Goal: Task Accomplishment & Management: Use online tool/utility

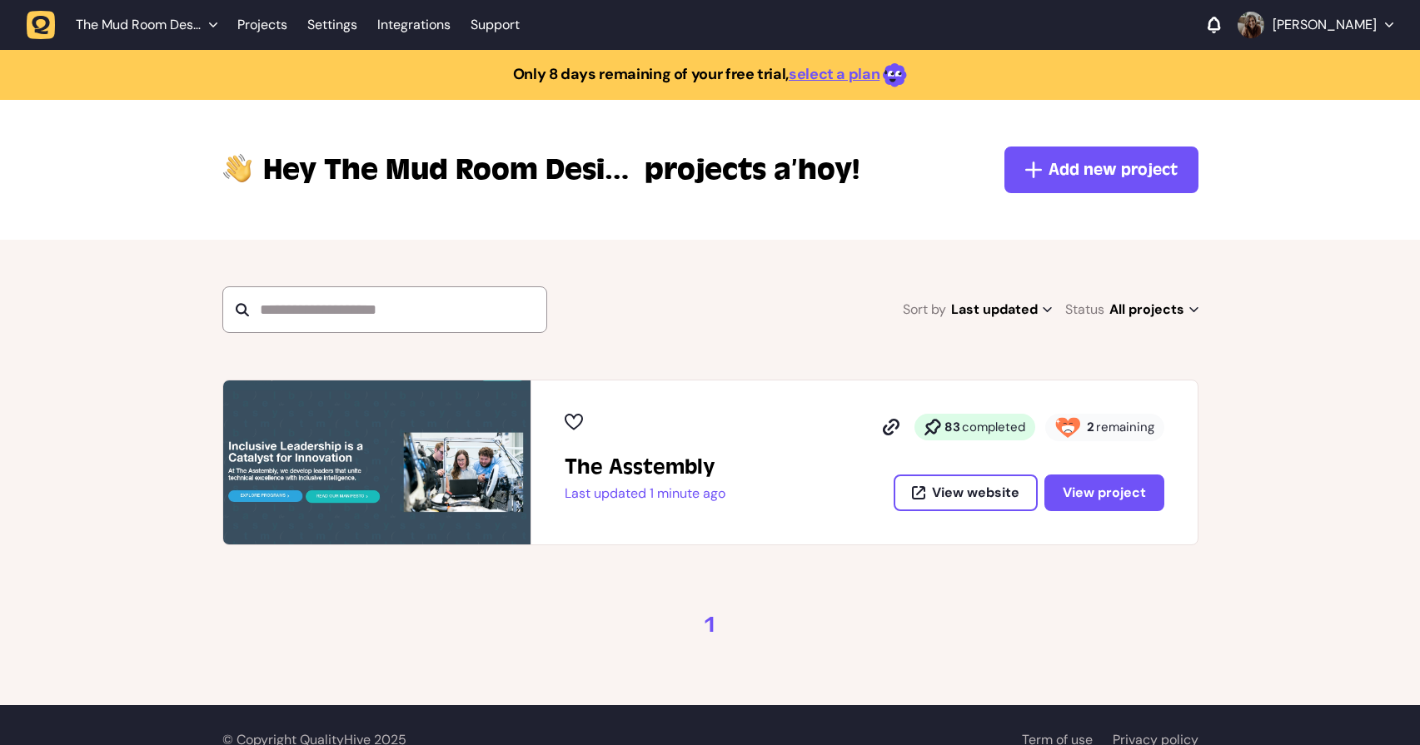
click at [469, 455] on img at bounding box center [376, 463] width 307 height 164
click at [1094, 425] on strong "2" at bounding box center [1090, 427] width 7 height 17
click at [1109, 505] on button "View project" at bounding box center [1104, 493] width 120 height 37
click at [1100, 493] on span "View project" at bounding box center [1104, 492] width 83 height 17
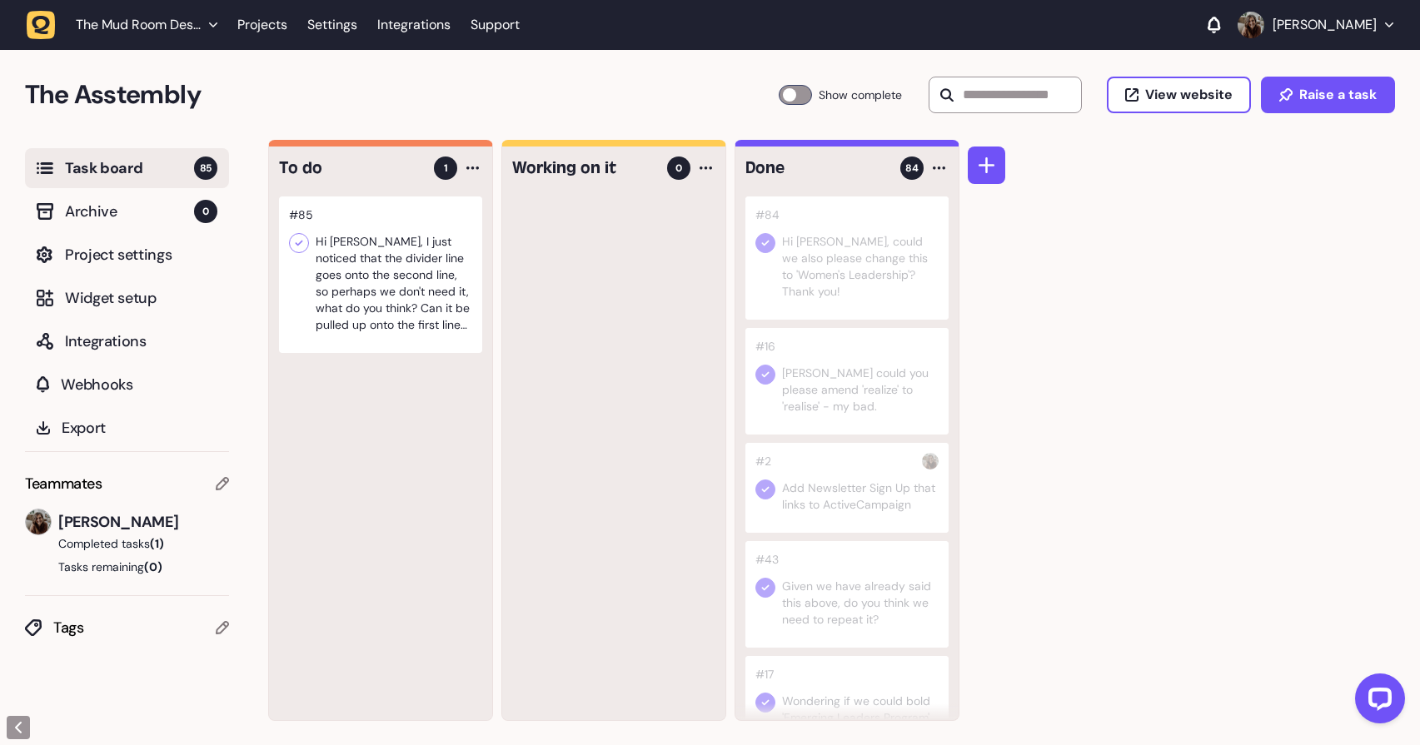
click at [427, 245] on div at bounding box center [380, 275] width 203 height 157
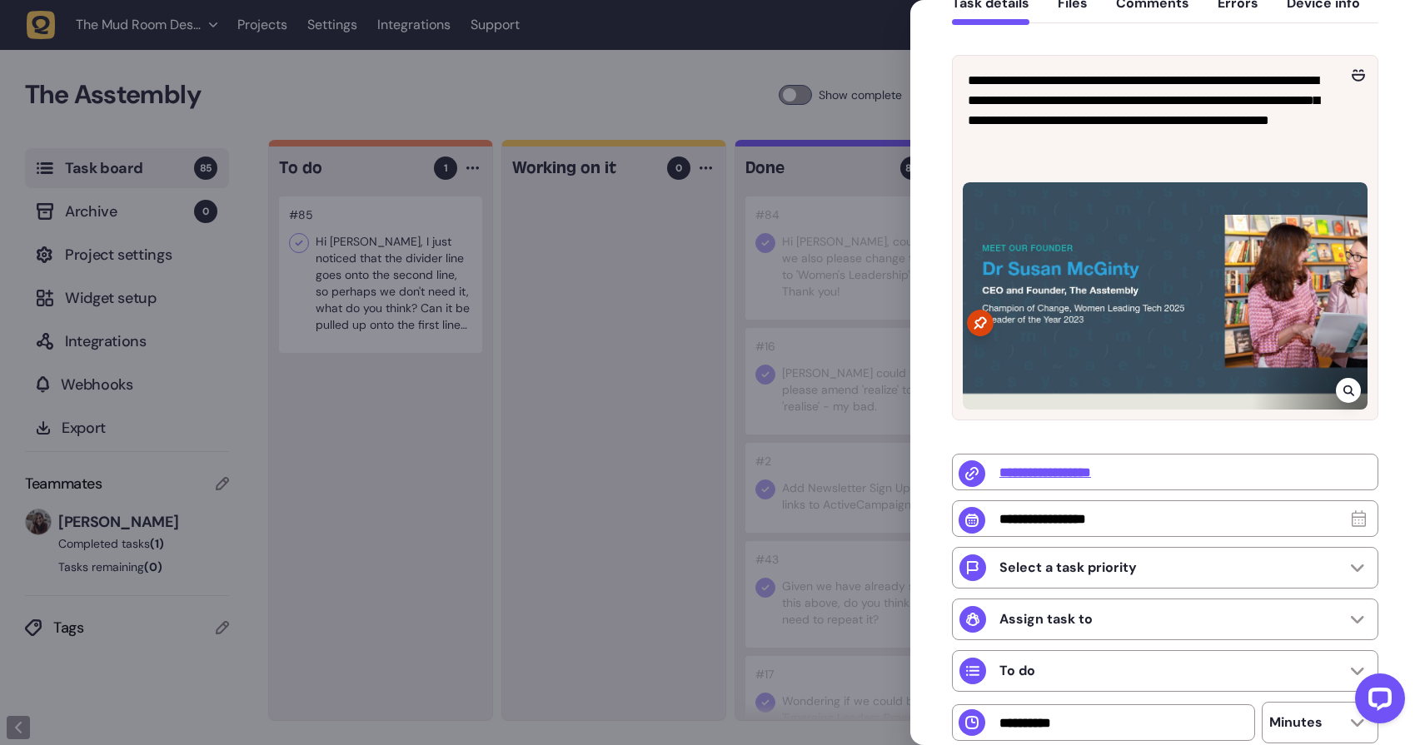
scroll to position [332, 0]
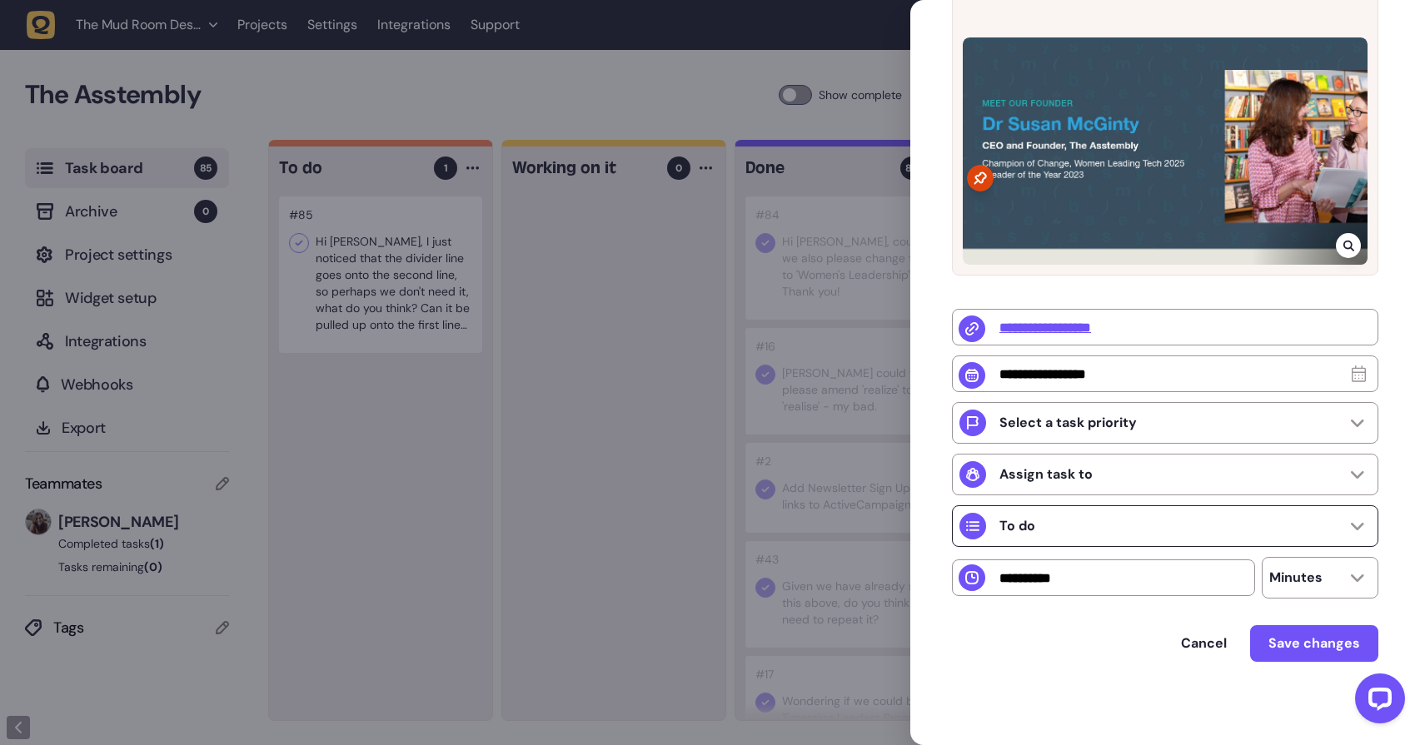
click at [1028, 522] on p "To do" at bounding box center [1017, 526] width 36 height 17
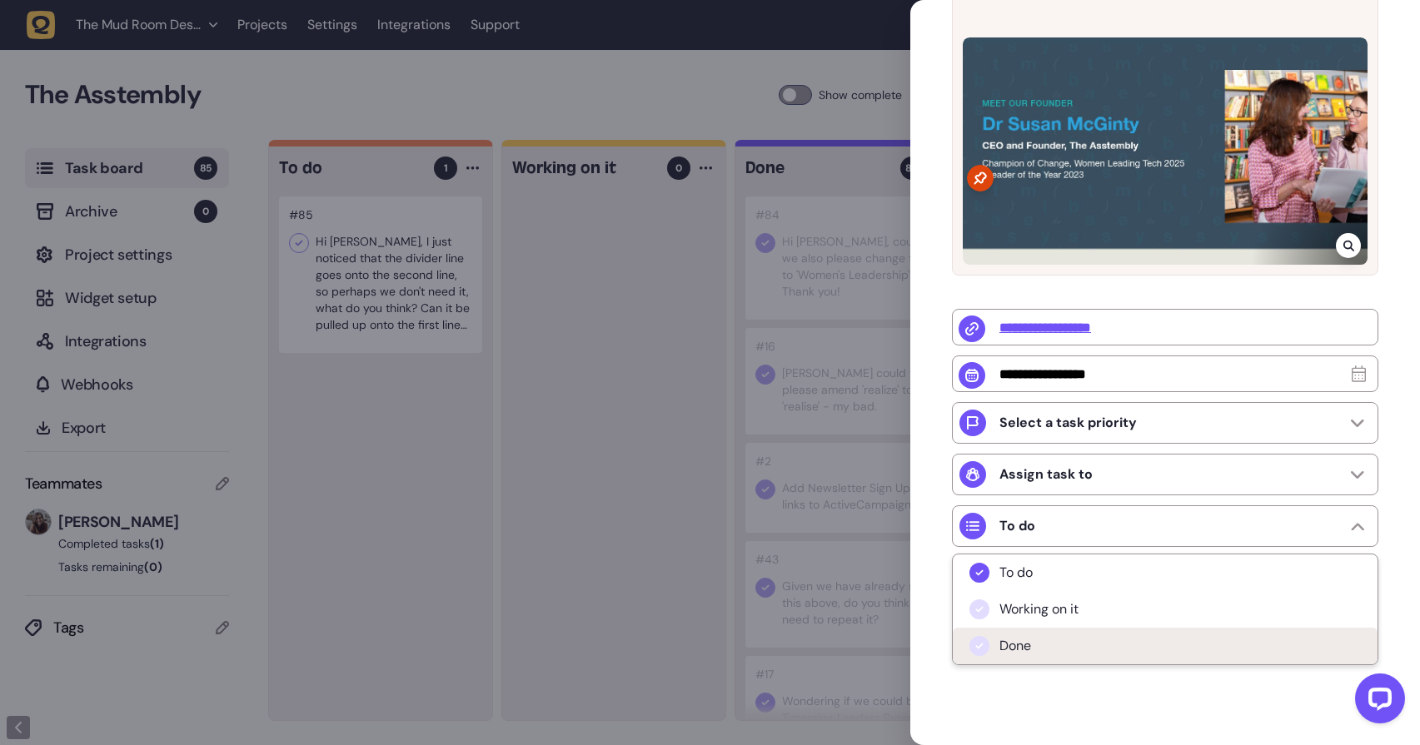
click at [999, 660] on li "Done" at bounding box center [1165, 646] width 425 height 37
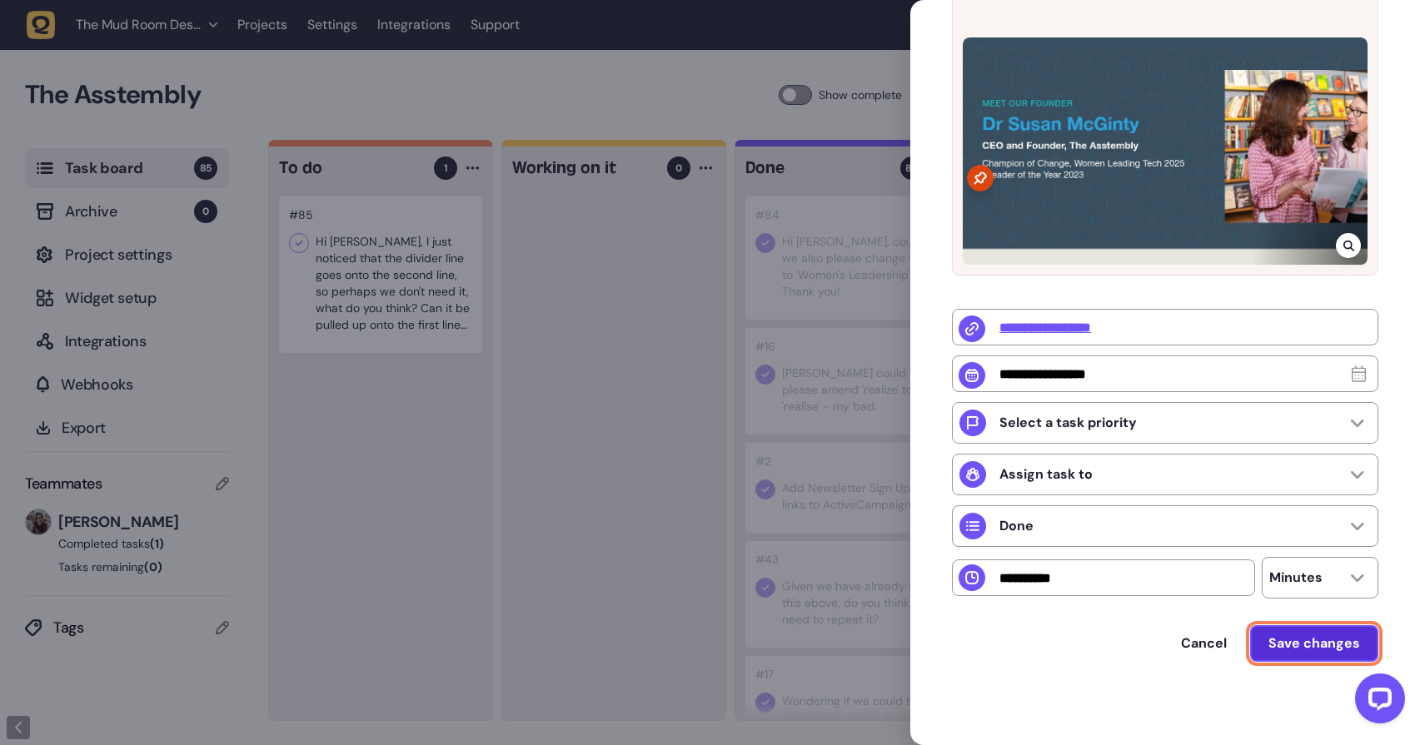
click at [1319, 650] on span "Save changes" at bounding box center [1314, 643] width 92 height 17
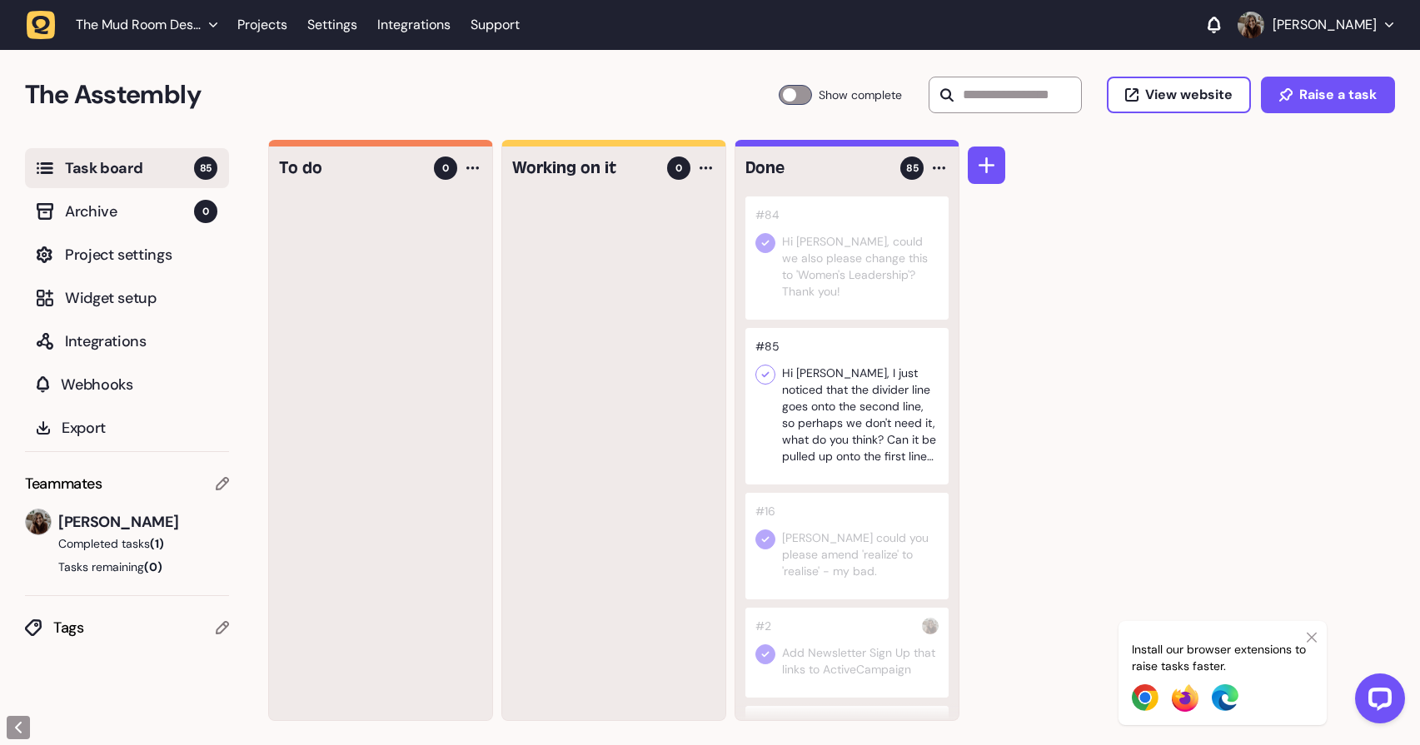
drag, startPoint x: 386, startPoint y: 305, endPoint x: 880, endPoint y: 0, distance: 580.3
